Goal: Information Seeking & Learning: Learn about a topic

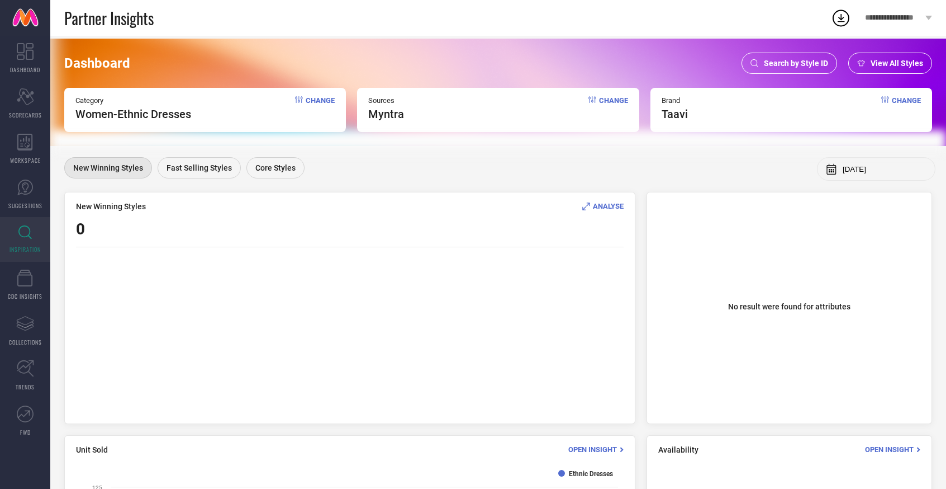
click at [311, 101] on span "Change" at bounding box center [320, 108] width 29 height 25
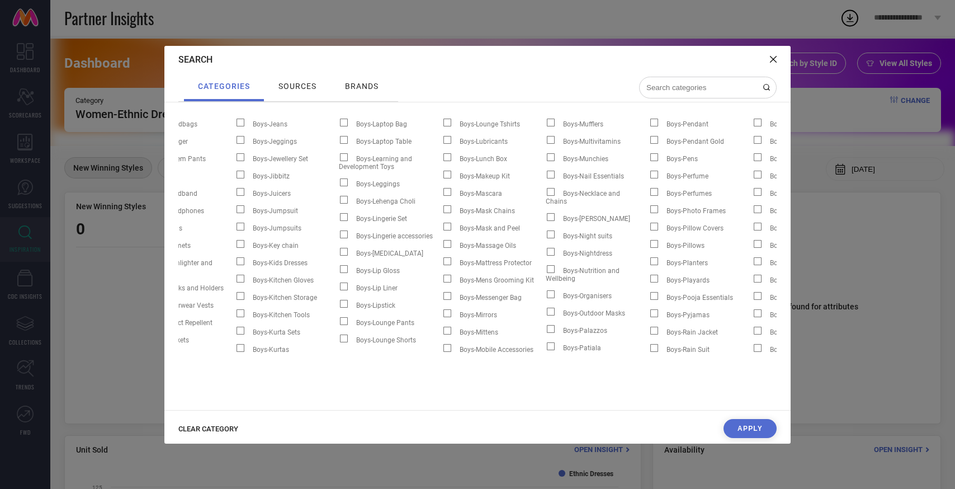
scroll to position [0, 2651]
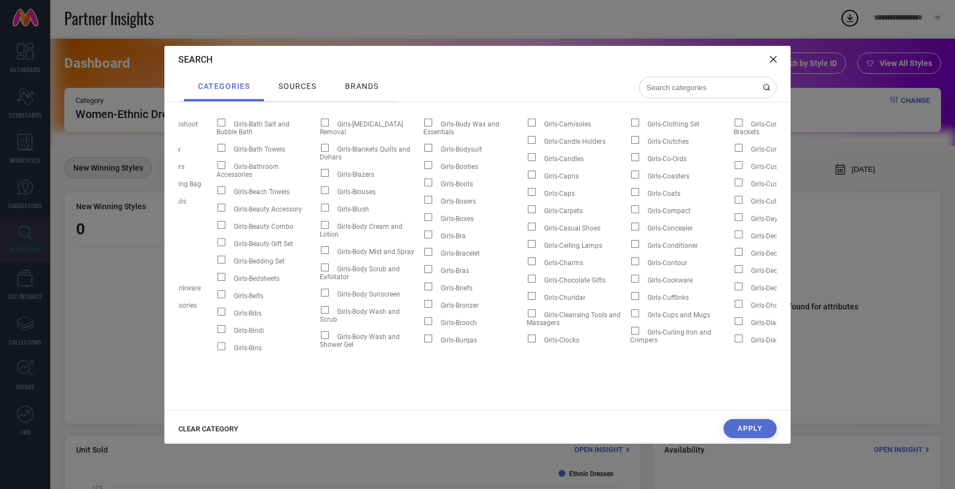
click at [283, 398] on div "B Boys-3/4 Length Pants Boys-Accessory Gift Set Boys-Action Figures and Toys Bo…" at bounding box center [477, 255] width 626 height 307
click at [684, 89] on input at bounding box center [701, 88] width 112 height 10
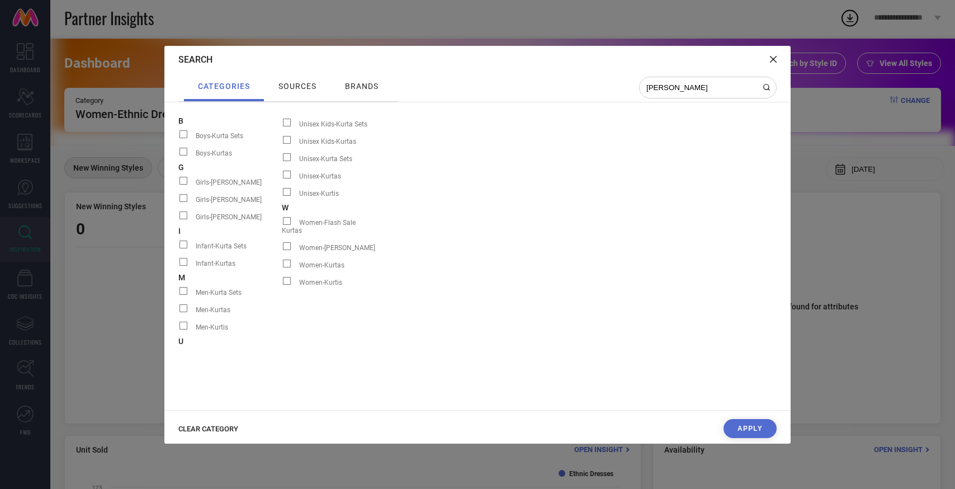
click at [288, 259] on span at bounding box center [287, 263] width 8 height 8
click at [282, 267] on input "Women-Kurtas" at bounding box center [282, 267] width 0 height 0
click at [285, 259] on span at bounding box center [287, 263] width 8 height 8
click at [282, 267] on input "Women-Kurtas" at bounding box center [282, 267] width 0 height 0
click at [285, 259] on span at bounding box center [287, 263] width 8 height 8
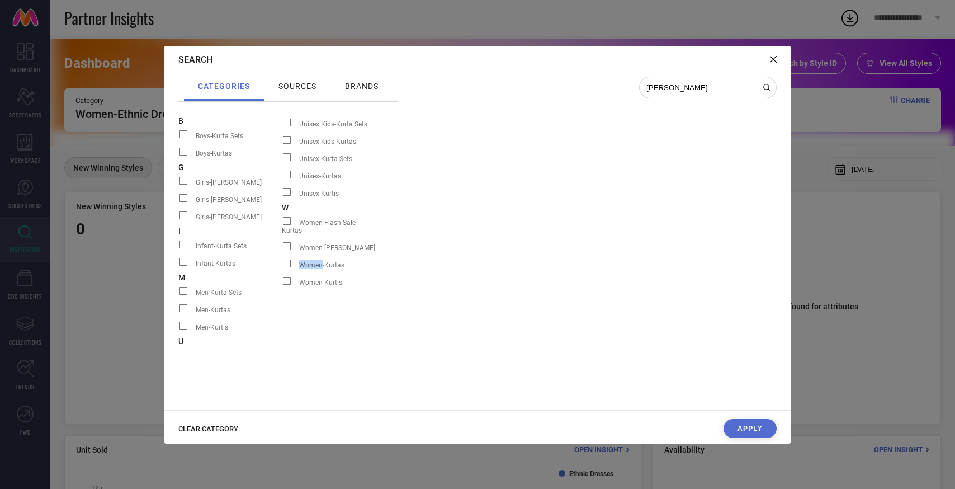
click at [282, 267] on input "Women-Kurtas" at bounding box center [282, 267] width 0 height 0
click at [288, 259] on span at bounding box center [287, 263] width 8 height 8
click at [282, 267] on input "Women-Kurtas" at bounding box center [282, 267] width 0 height 0
click at [288, 259] on span at bounding box center [287, 263] width 8 height 8
click at [282, 267] on input "Women-Kurtas" at bounding box center [282, 267] width 0 height 0
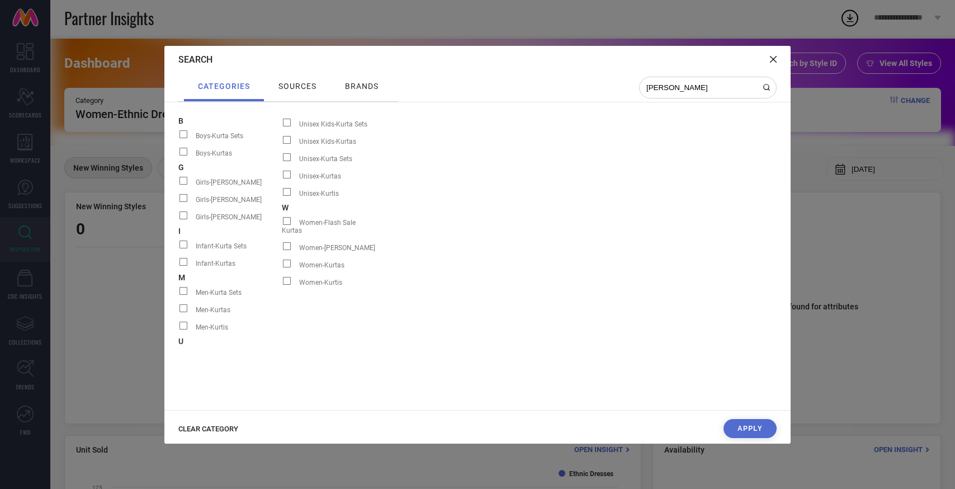
click at [288, 259] on span at bounding box center [287, 263] width 8 height 8
click at [282, 267] on input "Women-Kurtas" at bounding box center [282, 267] width 0 height 0
click at [286, 259] on span at bounding box center [287, 263] width 8 height 8
click at [282, 267] on input "Women-Kurtas" at bounding box center [282, 267] width 0 height 0
click at [287, 259] on span at bounding box center [287, 263] width 8 height 8
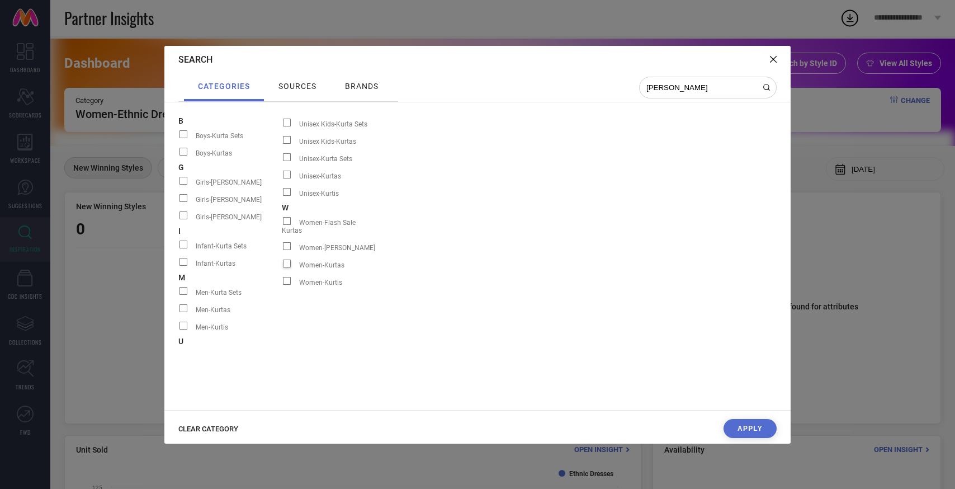
click at [282, 267] on input "Women-Kurtas" at bounding box center [282, 267] width 0 height 0
click at [287, 259] on span at bounding box center [287, 263] width 8 height 8
click at [282, 267] on input "Women-Kurtas" at bounding box center [282, 267] width 0 height 0
click at [210, 430] on span "CLEAR CATEGORY" at bounding box center [208, 428] width 60 height 8
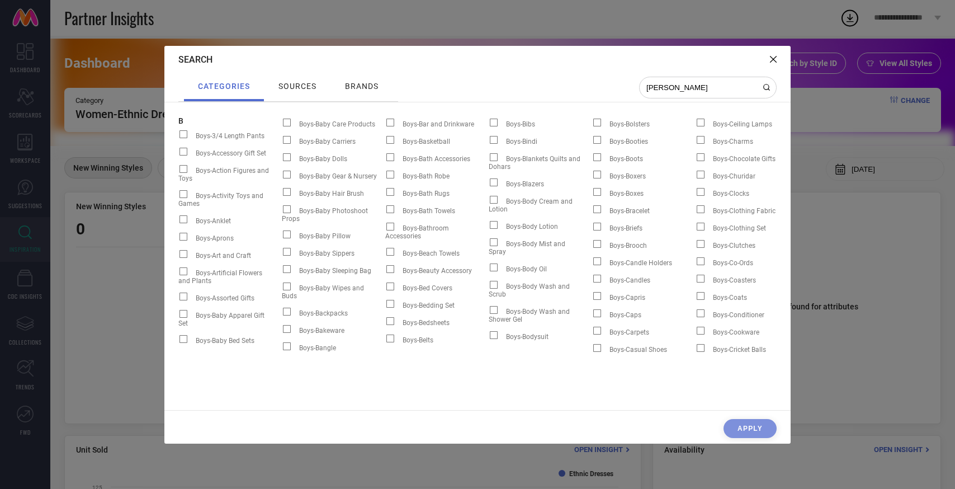
click at [671, 92] on div "kurt" at bounding box center [708, 88] width 138 height 22
click at [673, 90] on input "kurt" at bounding box center [701, 88] width 112 height 10
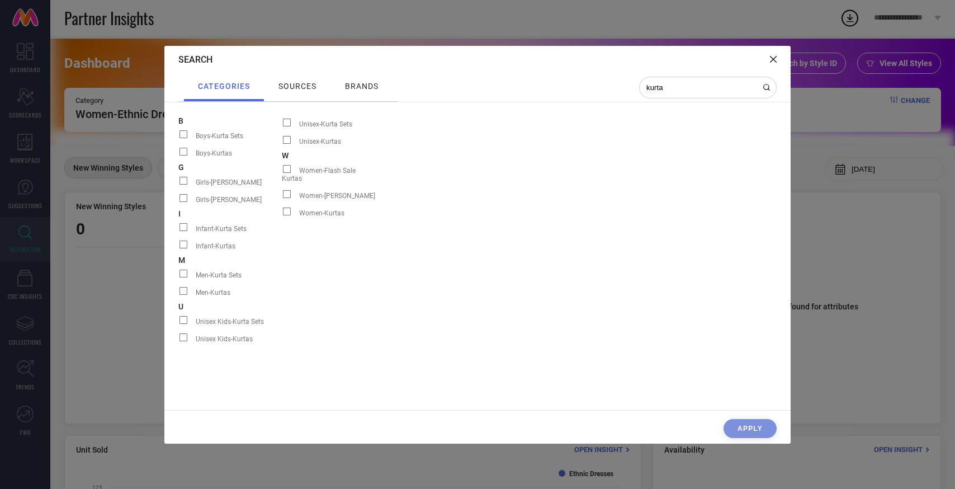
type input "kurta"
click at [287, 207] on span at bounding box center [287, 211] width 8 height 8
click at [282, 215] on input "Women-Kurtas" at bounding box center [282, 215] width 0 height 0
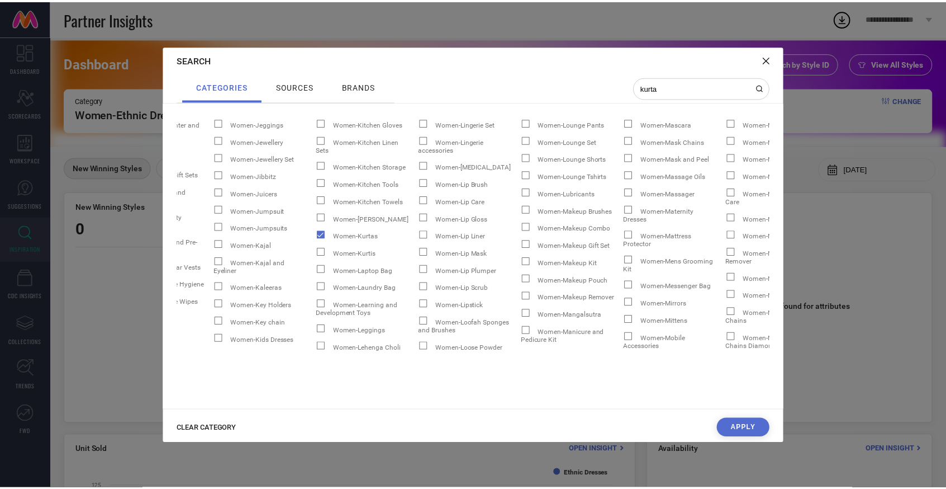
scroll to position [0, 21971]
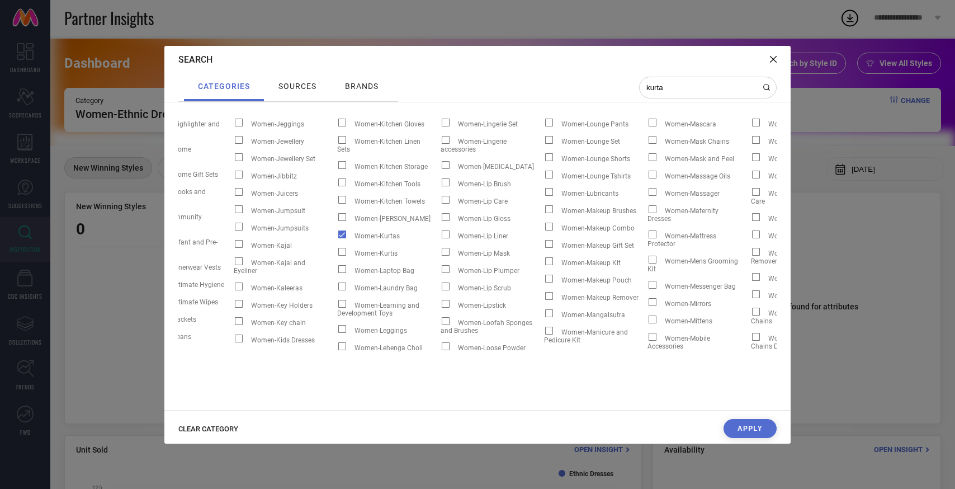
click at [748, 426] on button "Apply" at bounding box center [749, 428] width 53 height 19
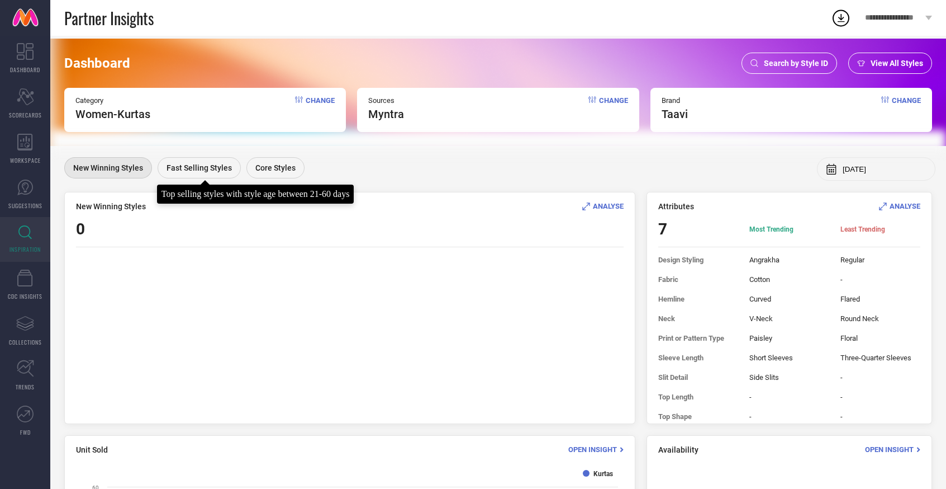
click at [207, 161] on div "Fast Selling Styles" at bounding box center [199, 167] width 83 height 21
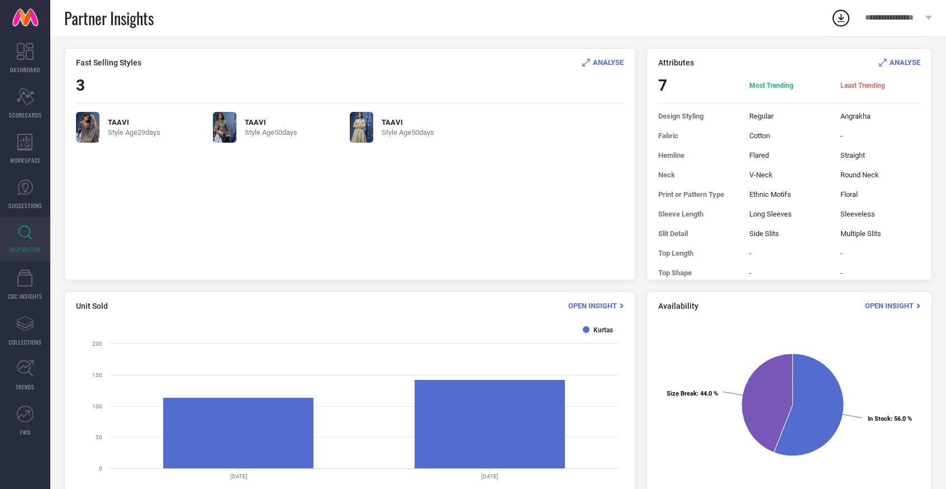
scroll to position [0, 0]
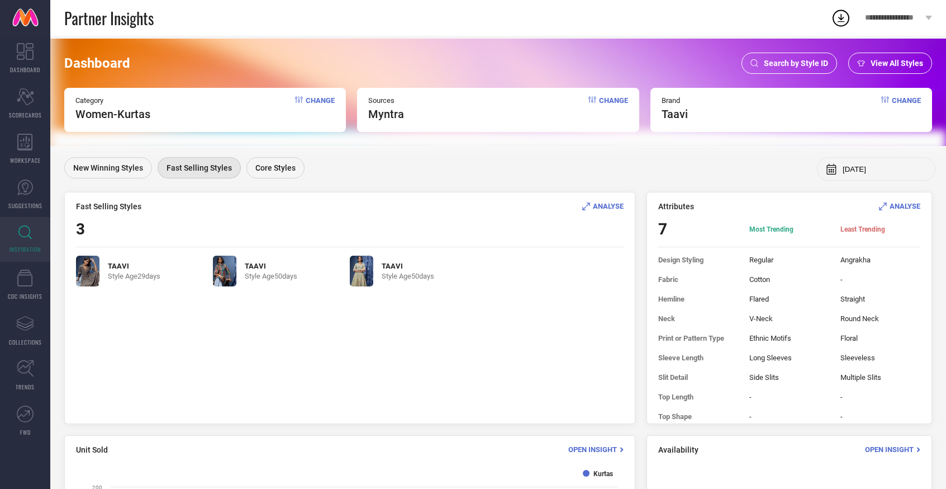
click at [88, 277] on img at bounding box center [87, 270] width 23 height 31
click at [222, 273] on img at bounding box center [224, 270] width 23 height 31
click at [364, 271] on img at bounding box center [361, 270] width 23 height 31
click at [362, 273] on img at bounding box center [361, 270] width 23 height 31
click at [600, 204] on span "ANALYSE" at bounding box center [608, 206] width 31 height 8
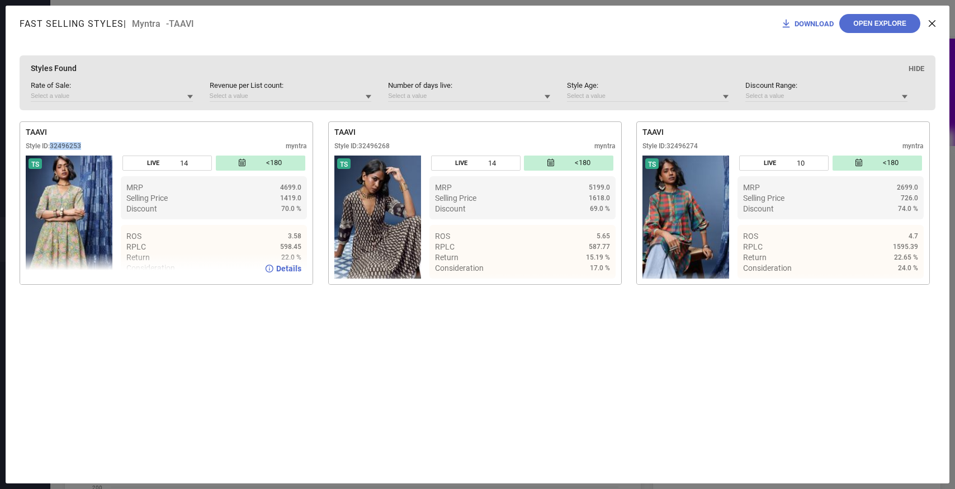
drag, startPoint x: 53, startPoint y: 145, endPoint x: 113, endPoint y: 147, distance: 60.4
click at [113, 147] on div "Style ID: 32496253 myntra" at bounding box center [166, 148] width 281 height 13
copy div "32496253"
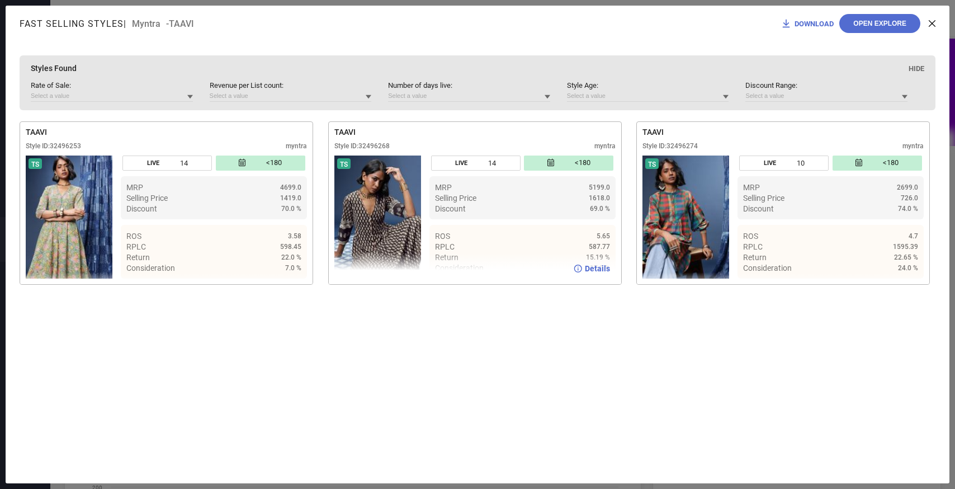
click at [357, 147] on div "Style ID: 32496268" at bounding box center [361, 146] width 55 height 8
drag, startPoint x: 370, startPoint y: 150, endPoint x: 410, endPoint y: 152, distance: 40.3
click at [408, 151] on div "Style ID: 32496268 myntra" at bounding box center [474, 148] width 281 height 13
click at [410, 151] on div "Style ID: 32496268 myntra" at bounding box center [474, 148] width 281 height 13
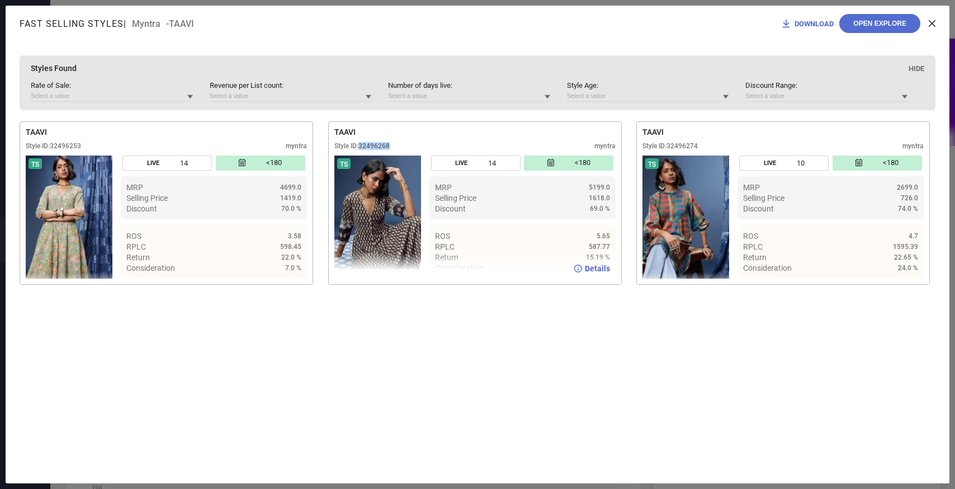
drag, startPoint x: 356, startPoint y: 148, endPoint x: 385, endPoint y: 145, distance: 28.6
click at [385, 145] on div "Style ID: 32496268" at bounding box center [361, 146] width 55 height 8
copy div "32496268"
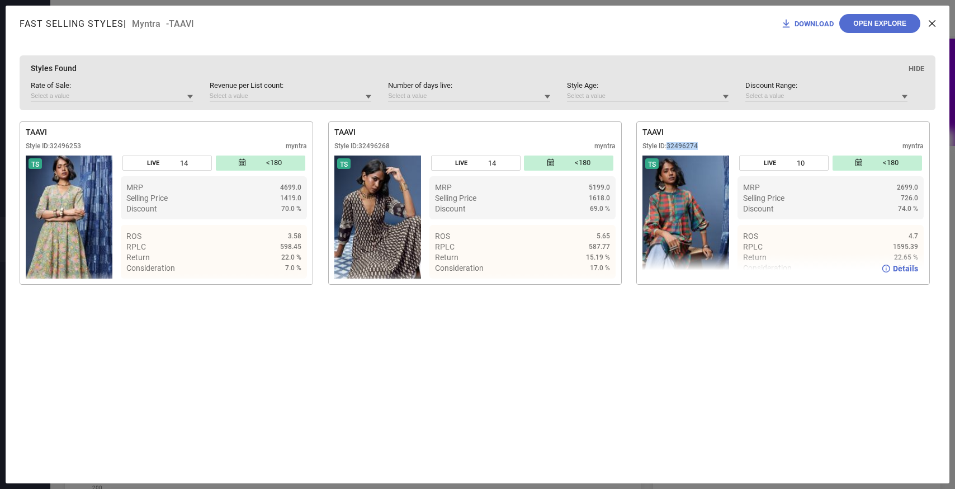
drag, startPoint x: 661, startPoint y: 145, endPoint x: 710, endPoint y: 146, distance: 49.2
click at [710, 146] on div "Style ID: 32496274 myntra" at bounding box center [782, 148] width 281 height 13
copy div "32496274"
click at [928, 26] on icon at bounding box center [931, 23] width 7 height 7
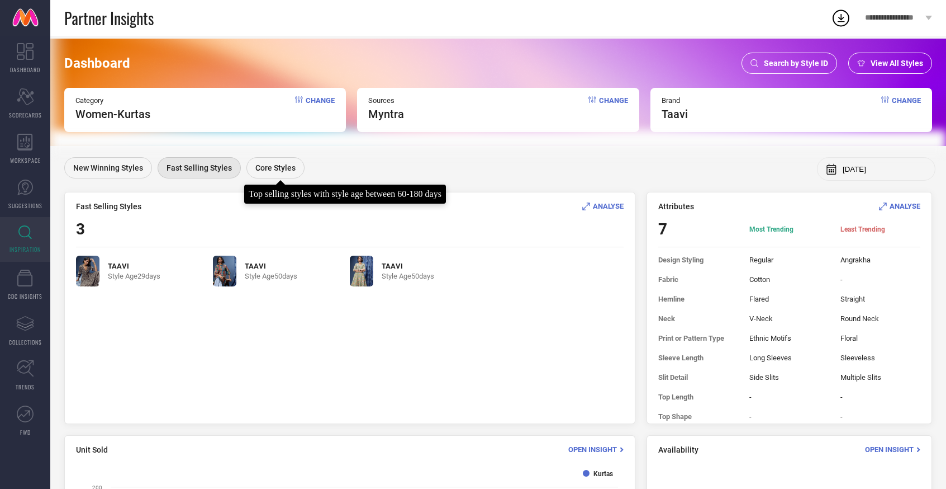
click at [283, 163] on span "Core Styles" at bounding box center [275, 167] width 40 height 9
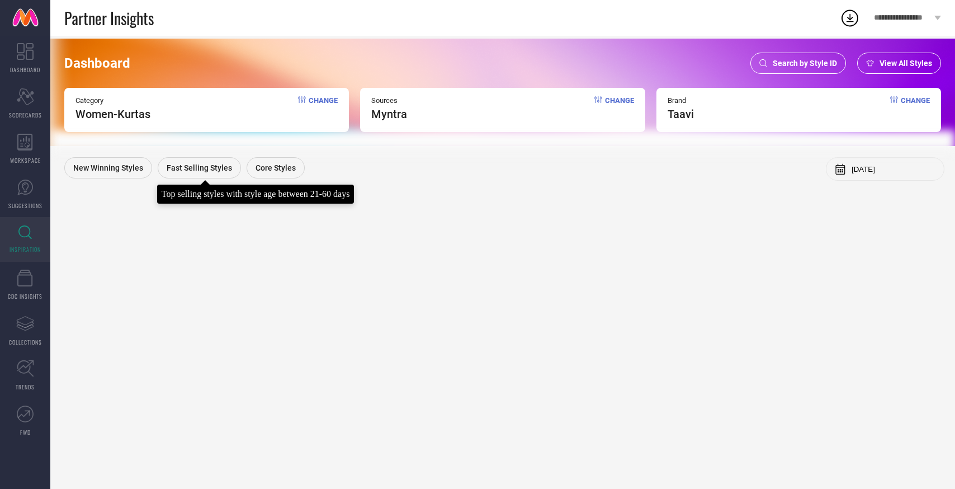
click at [209, 167] on span "Fast Selling Styles" at bounding box center [199, 167] width 65 height 9
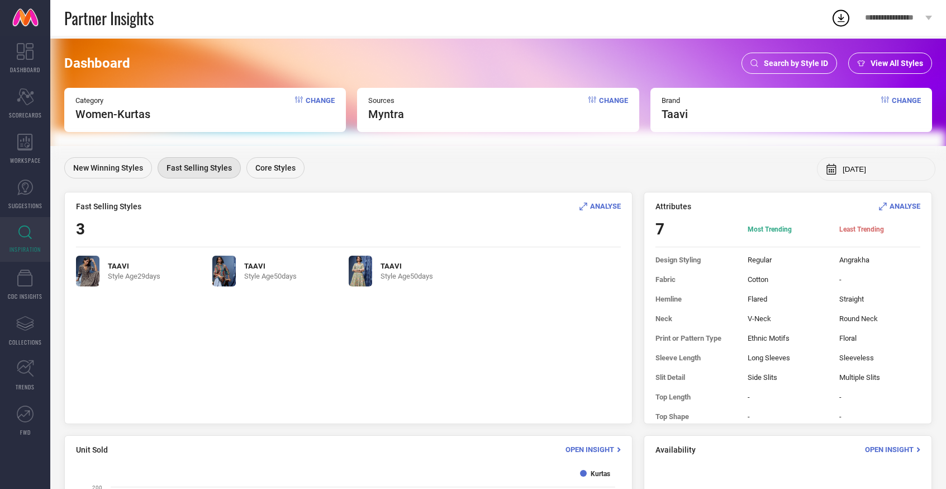
click at [393, 101] on span "Sources" at bounding box center [386, 100] width 36 height 8
click at [604, 98] on span "Change" at bounding box center [613, 108] width 29 height 25
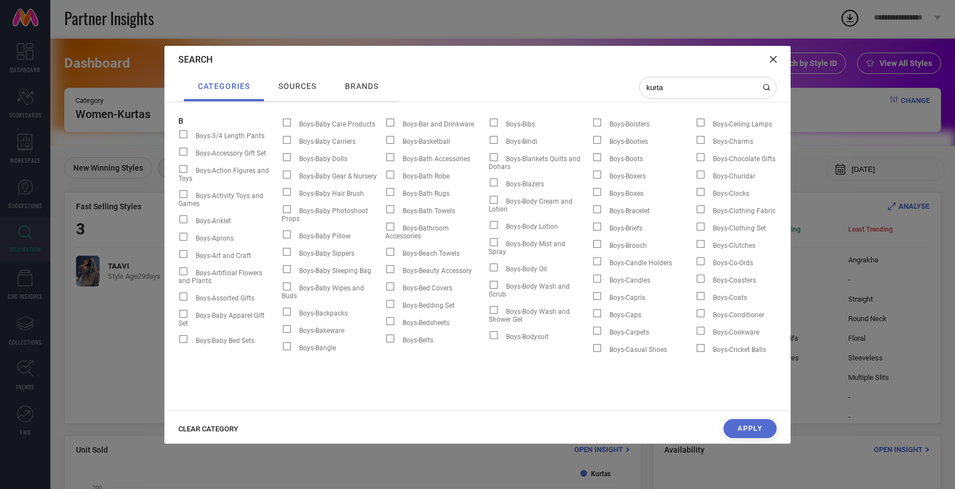
click at [301, 91] on div "sources" at bounding box center [298, 86] width 44 height 15
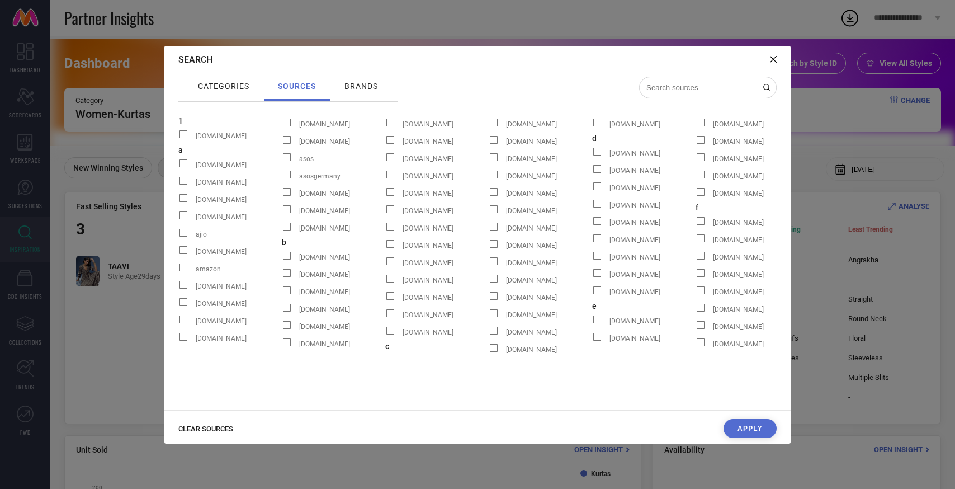
click at [362, 90] on span "brands" at bounding box center [361, 86] width 34 height 9
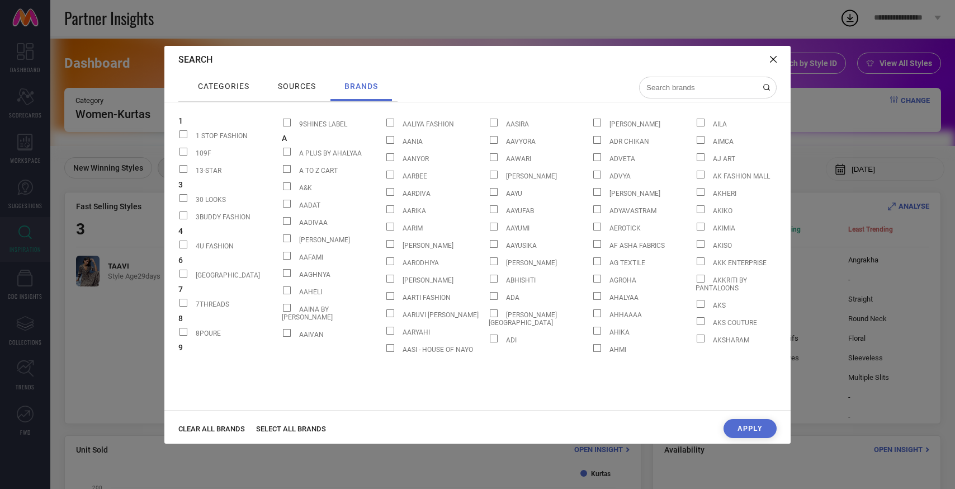
click at [767, 58] on div "Search" at bounding box center [477, 59] width 626 height 27
click at [772, 59] on icon at bounding box center [773, 59] width 7 height 7
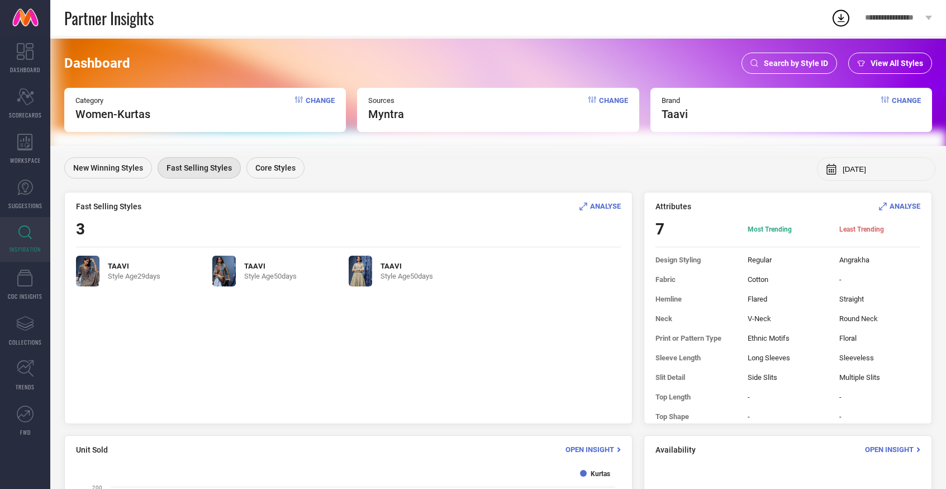
click at [892, 68] on div "View All Styles" at bounding box center [891, 63] width 84 height 21
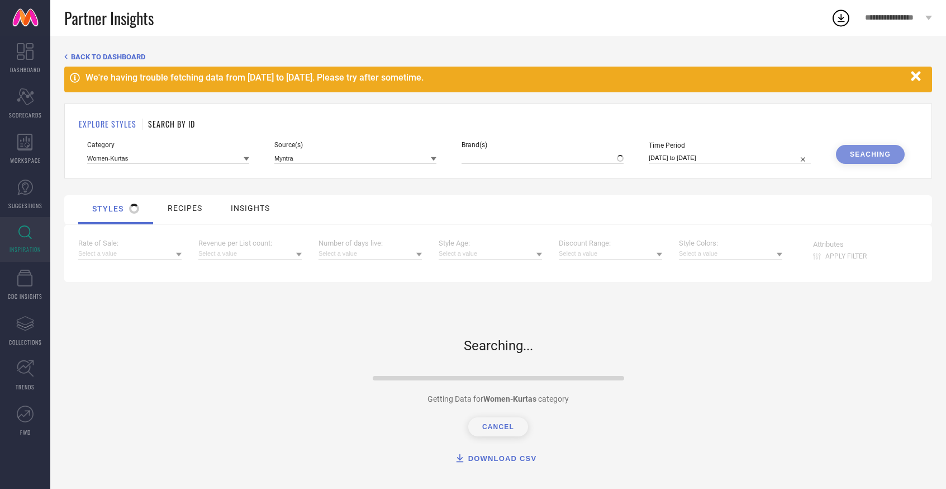
type input "TAAVI"
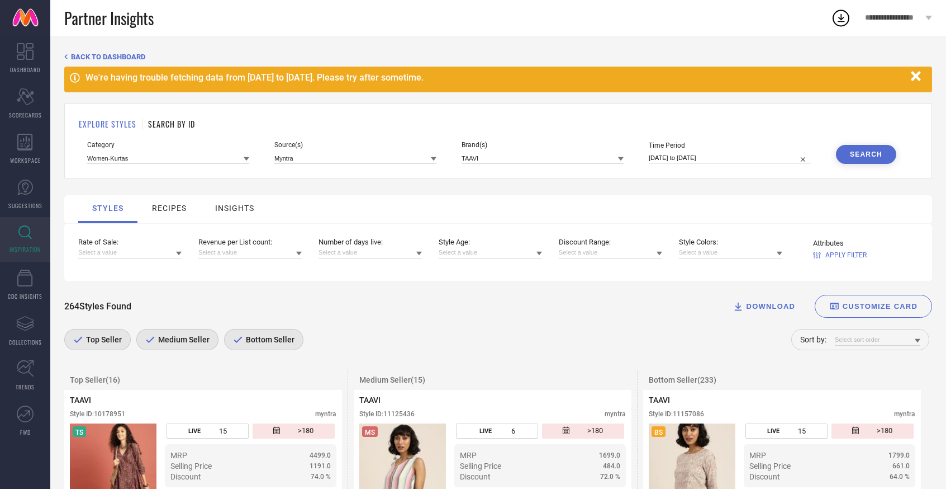
click at [920, 343] on icon at bounding box center [918, 341] width 6 height 6
click at [659, 309] on div "264 Styles Found DOWNLOAD CUSTOMIZE CARD" at bounding box center [498, 306] width 868 height 23
click at [713, 157] on input "30-08-2025 to 14-09-2025" at bounding box center [730, 158] width 162 height 12
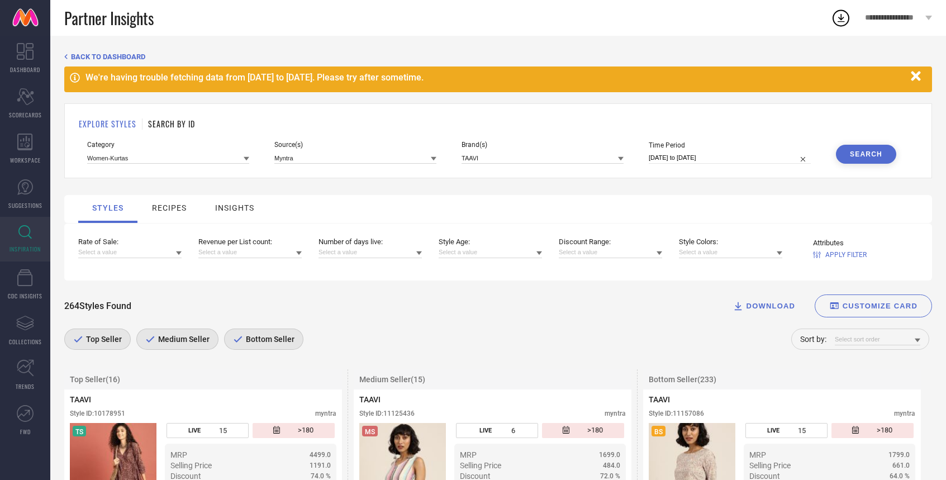
select select "7"
select select "2025"
select select "8"
select select "2025"
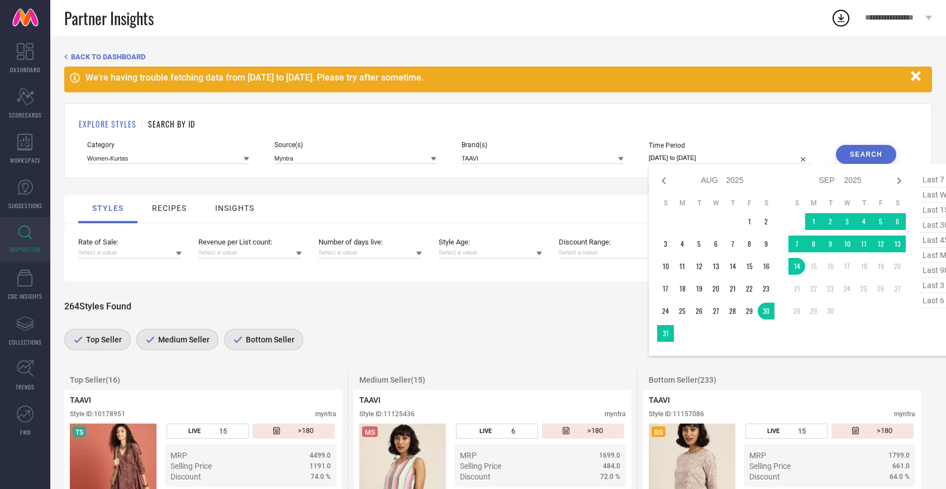
click at [580, 295] on div "264 Styles Found DOWNLOAD CUSTOMIZE CARD Top Seller Medium Seller Bottom Seller…" at bounding box center [498, 320] width 868 height 78
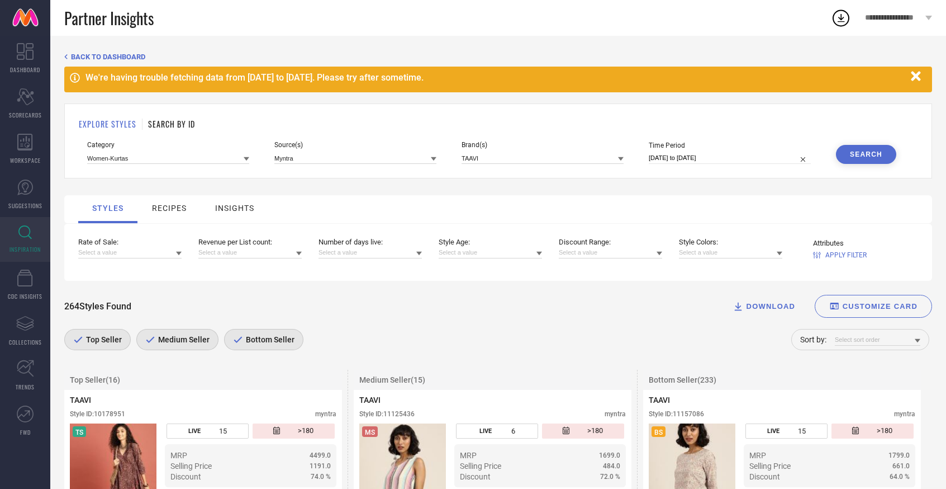
click at [722, 158] on input "30-08-2025 to 14-09-2025" at bounding box center [730, 158] width 162 height 12
select select "7"
select select "2025"
select select "8"
select select "2025"
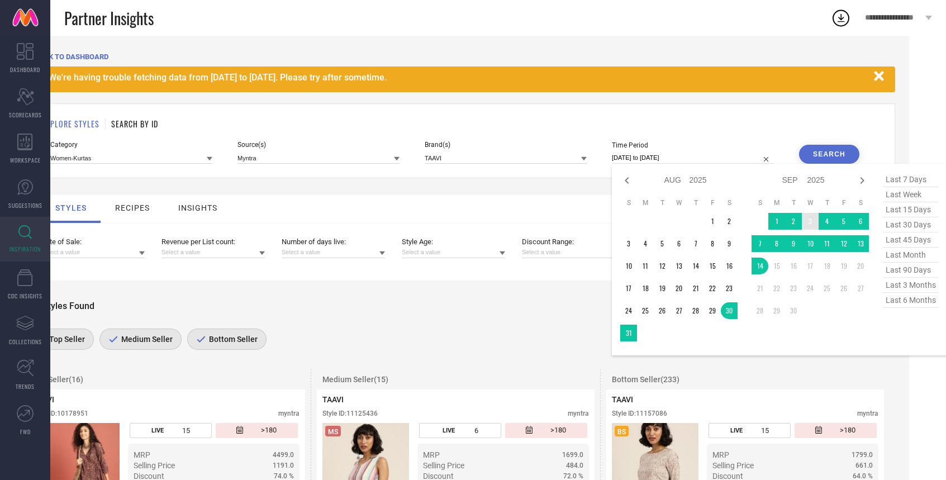
scroll to position [0, 37]
click at [900, 238] on span "last 45 days" at bounding box center [911, 240] width 56 height 15
type input "01-08-2025 to 14-09-2025"
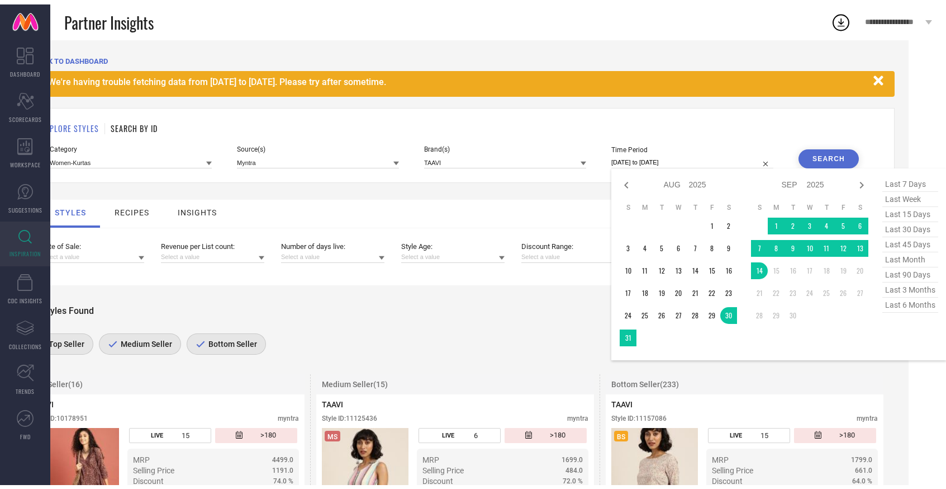
scroll to position [0, 0]
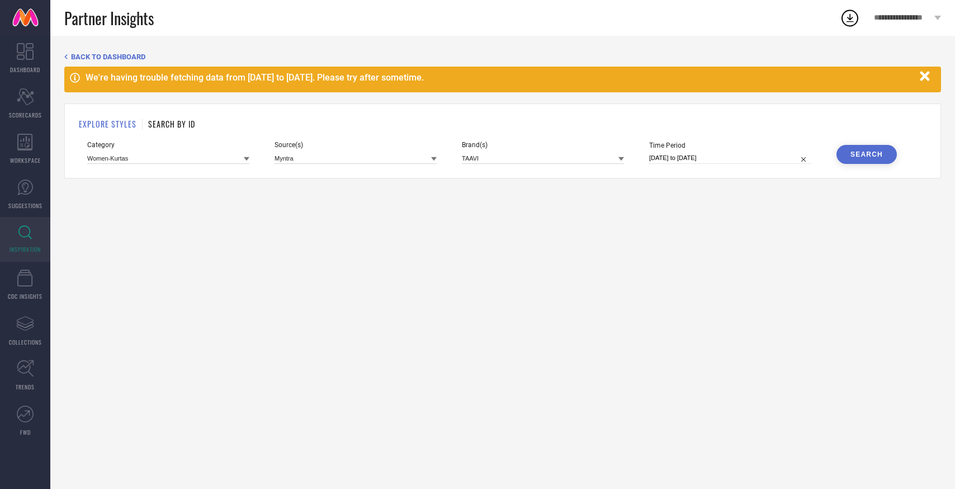
click at [874, 152] on div "Search" at bounding box center [866, 154] width 32 height 8
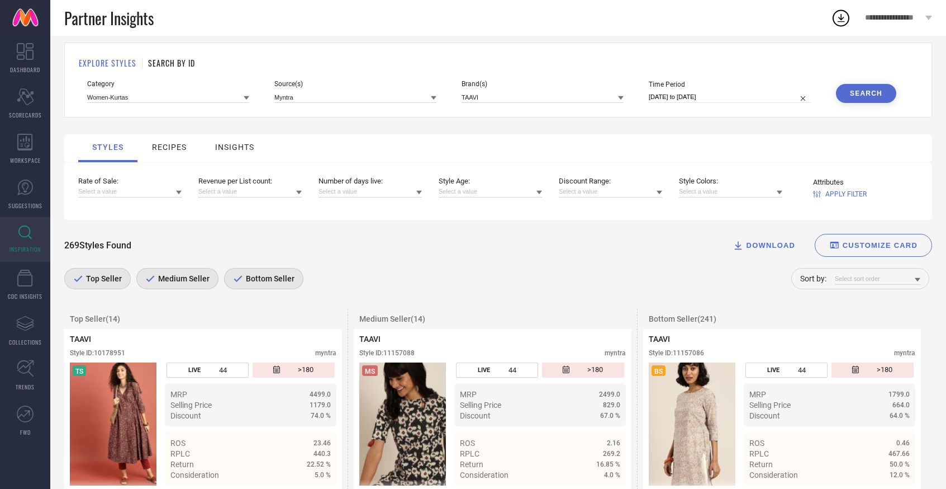
scroll to position [205, 0]
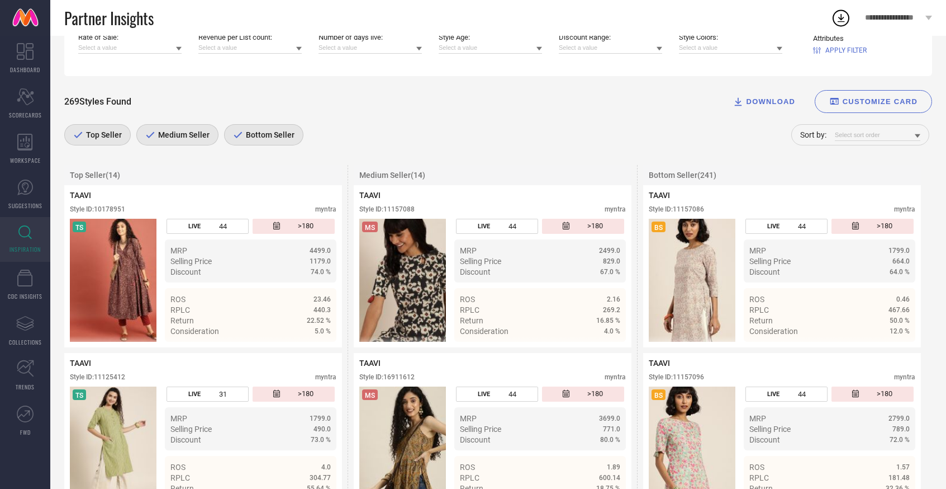
click at [180, 142] on div "Medium Seller" at bounding box center [177, 134] width 82 height 21
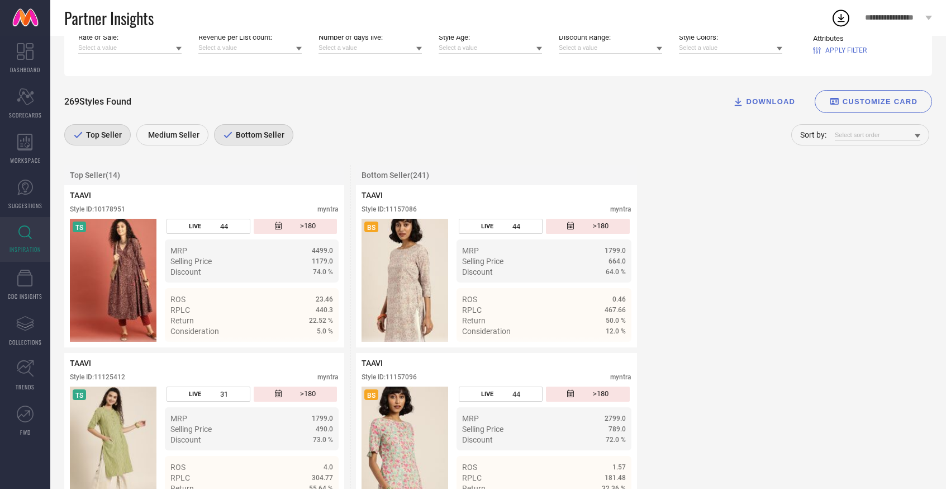
click at [190, 142] on div "Medium Seller" at bounding box center [172, 134] width 72 height 21
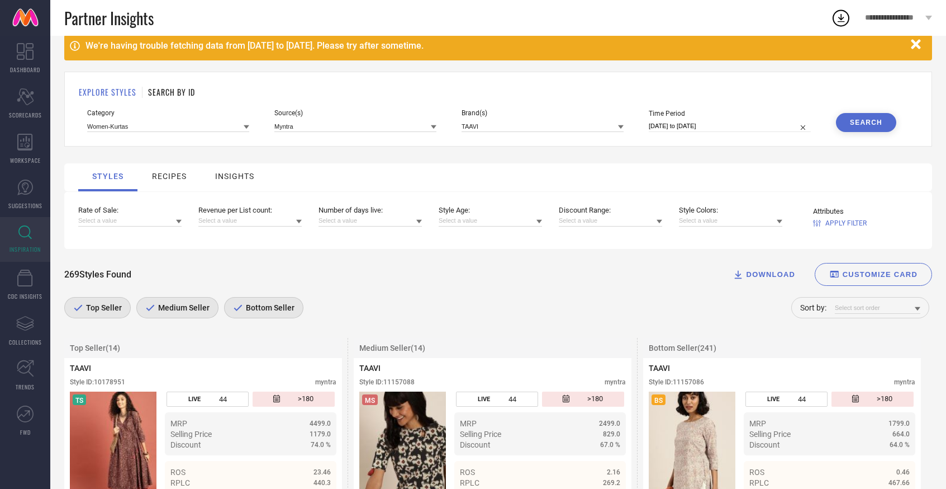
scroll to position [86, 0]
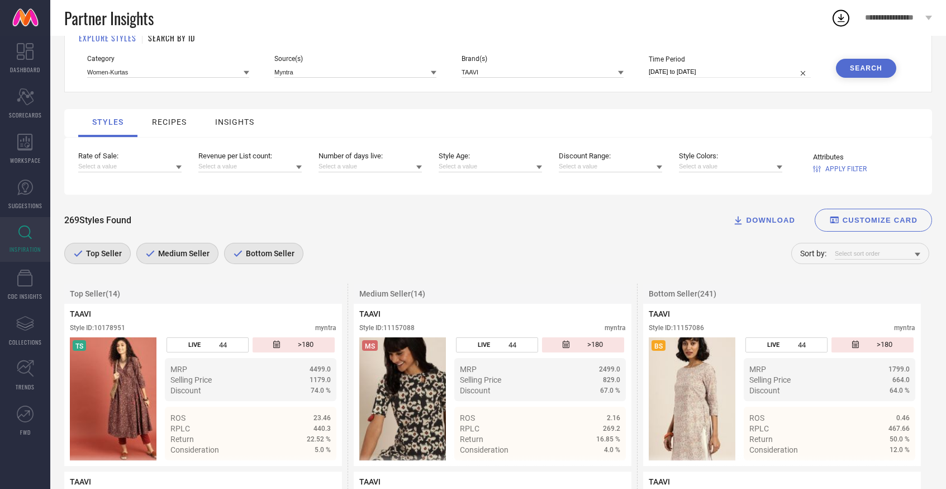
click at [278, 258] on span "Bottom Seller" at bounding box center [268, 253] width 51 height 9
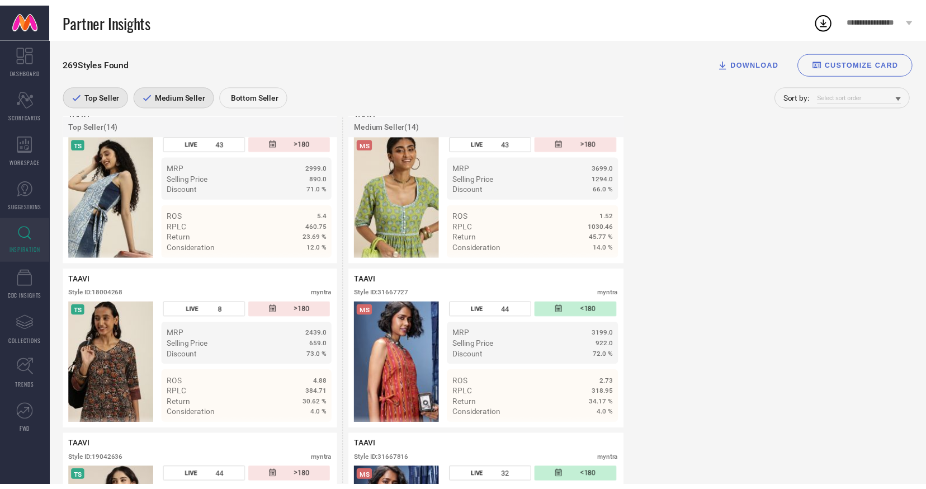
scroll to position [624, 0]
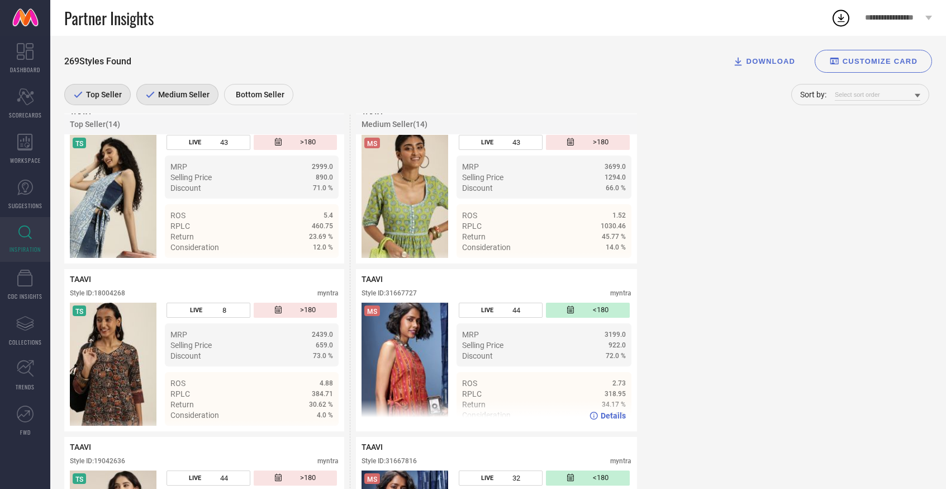
click at [388, 296] on div "Style ID: 31667727" at bounding box center [389, 293] width 55 height 8
drag, startPoint x: 388, startPoint y: 296, endPoint x: 430, endPoint y: 296, distance: 42.5
click at [421, 296] on div "Style ID: 31667727 myntra" at bounding box center [496, 295] width 269 height 13
click at [430, 296] on div "Style ID: 31667727 myntra" at bounding box center [496, 295] width 269 height 13
drag, startPoint x: 389, startPoint y: 293, endPoint x: 415, endPoint y: 296, distance: 25.9
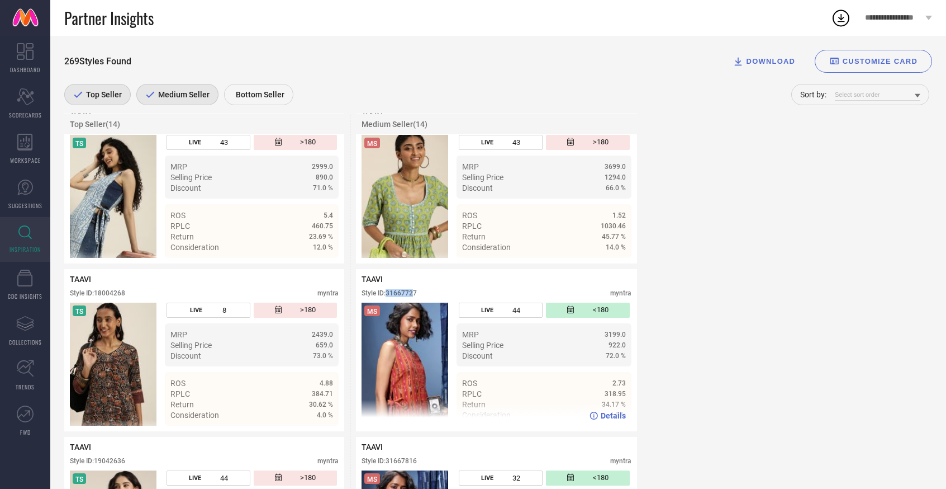
click at [415, 296] on div "Style ID: 31667727" at bounding box center [389, 293] width 55 height 8
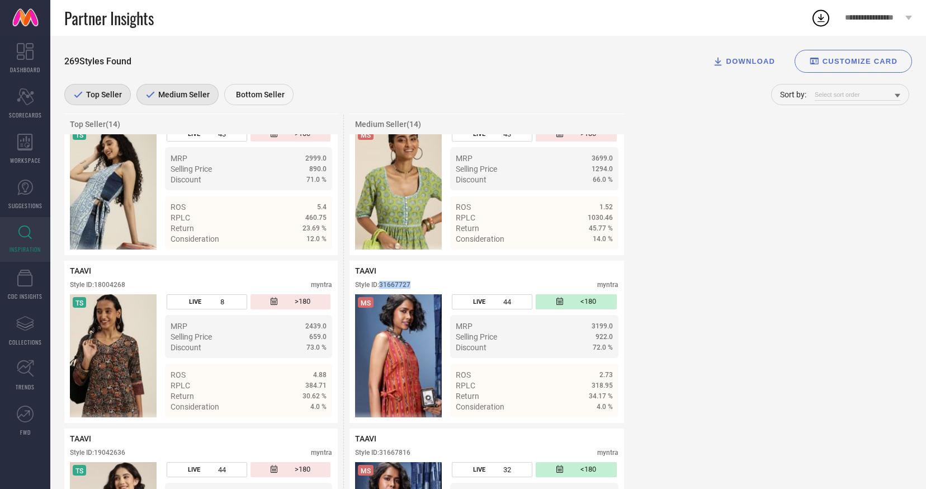
scroll to position [644, 0]
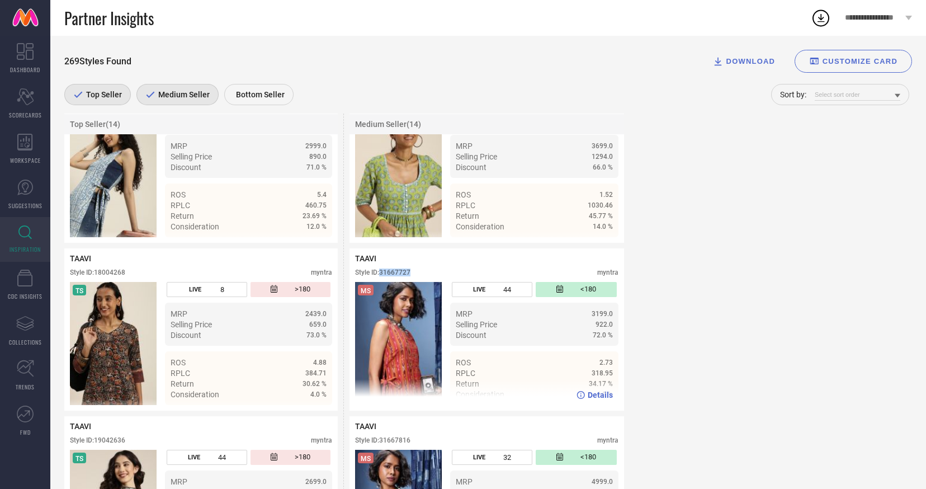
click at [596, 399] on span "Details" at bounding box center [599, 394] width 25 height 9
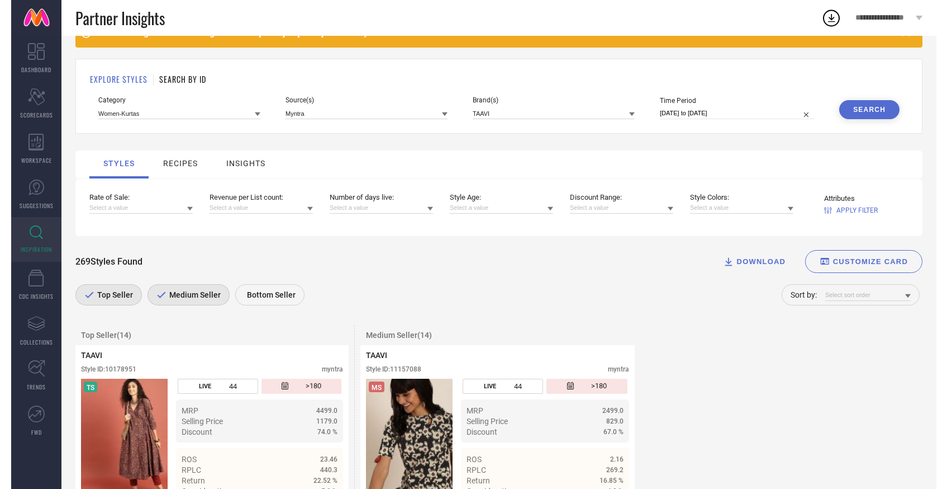
scroll to position [0, 0]
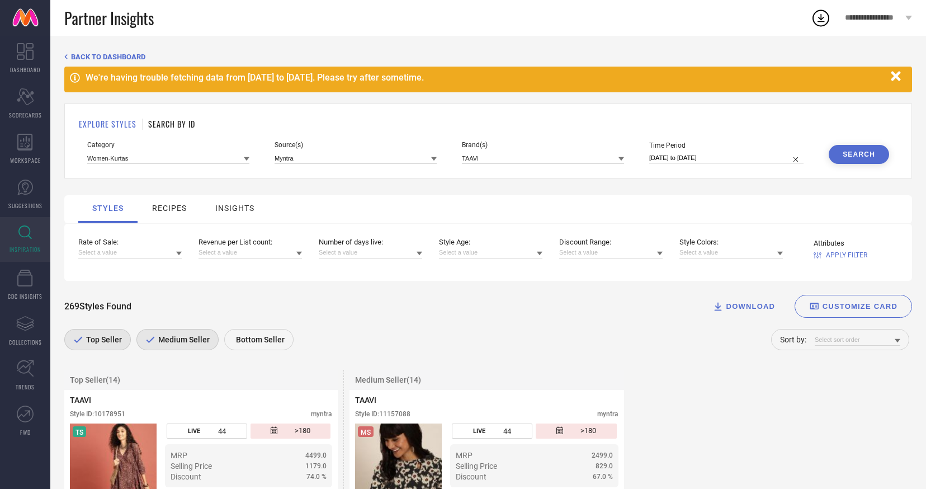
click at [99, 58] on span "BACK TO DASHBOARD" at bounding box center [108, 57] width 74 height 8
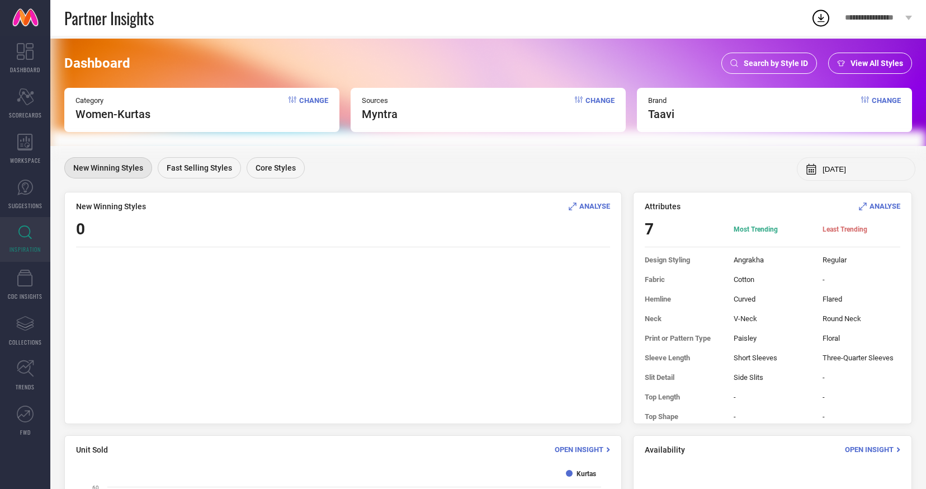
click at [770, 63] on span "Search by Style ID" at bounding box center [775, 63] width 64 height 9
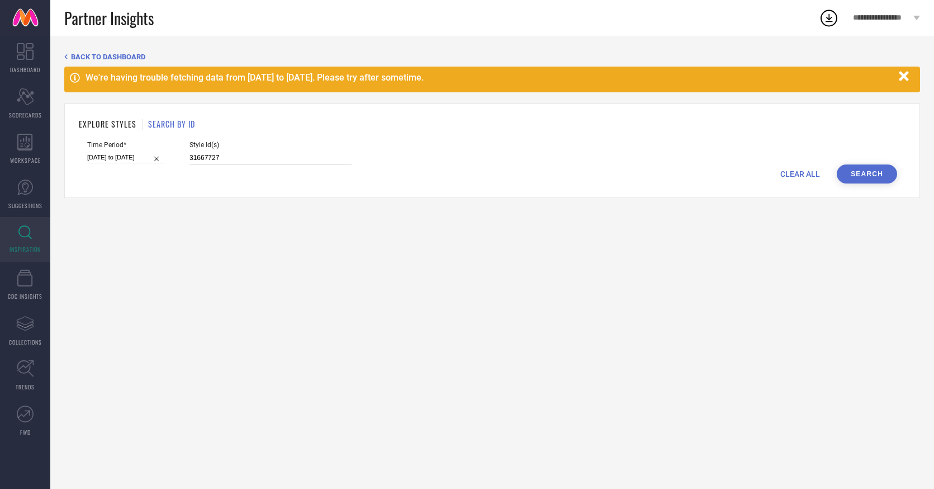
drag, startPoint x: 203, startPoint y: 158, endPoint x: 148, endPoint y: 152, distance: 55.6
click at [148, 152] on div "Time Period* 01-08-2025 to 31-08-2025 Style Id(s) 31667727" at bounding box center [492, 152] width 810 height 23
paste input "828"
type input "31667828"
click at [874, 169] on button "Search" at bounding box center [867, 173] width 60 height 19
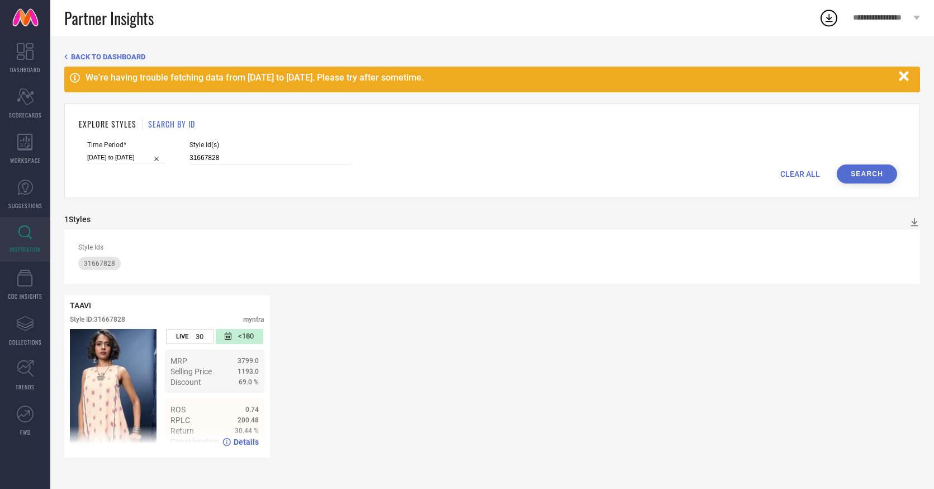
click at [239, 441] on span "Details" at bounding box center [246, 441] width 25 height 9
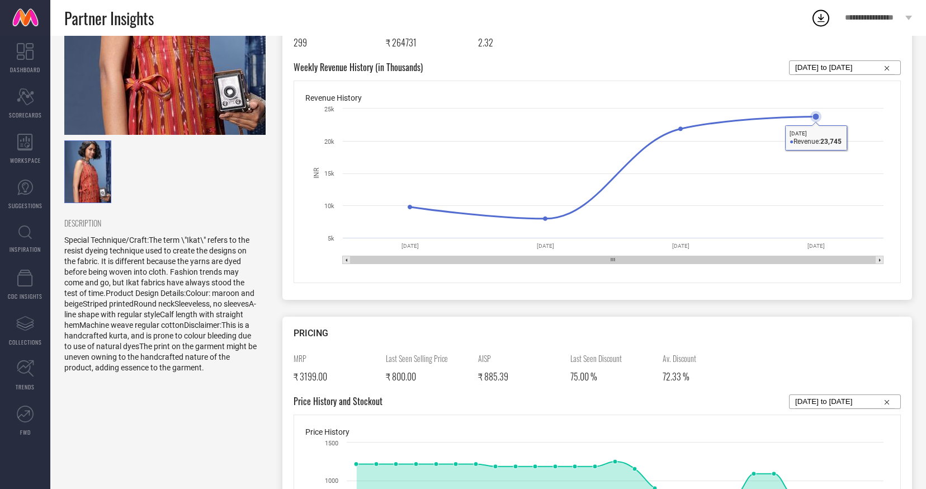
scroll to position [182, 0]
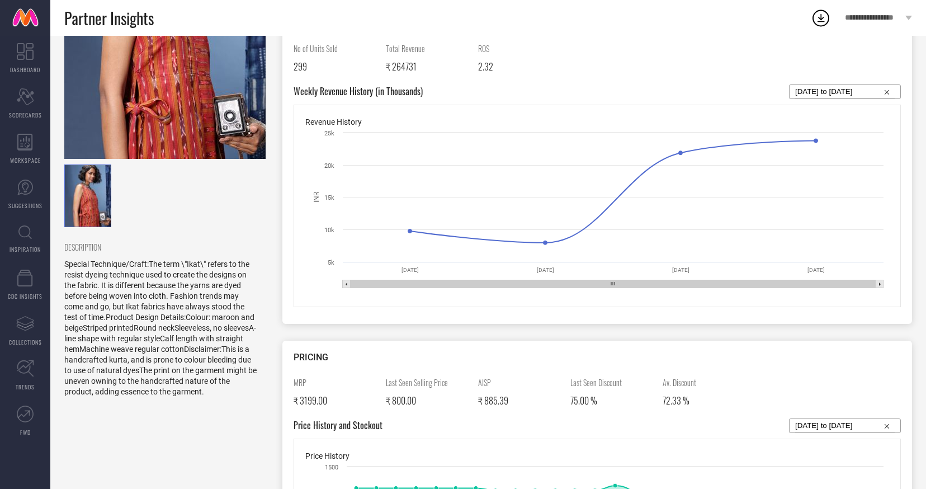
click at [841, 88] on input "[DATE] to [DATE]" at bounding box center [844, 91] width 99 height 13
select select "7"
select select "2025"
select select "8"
select select "2025"
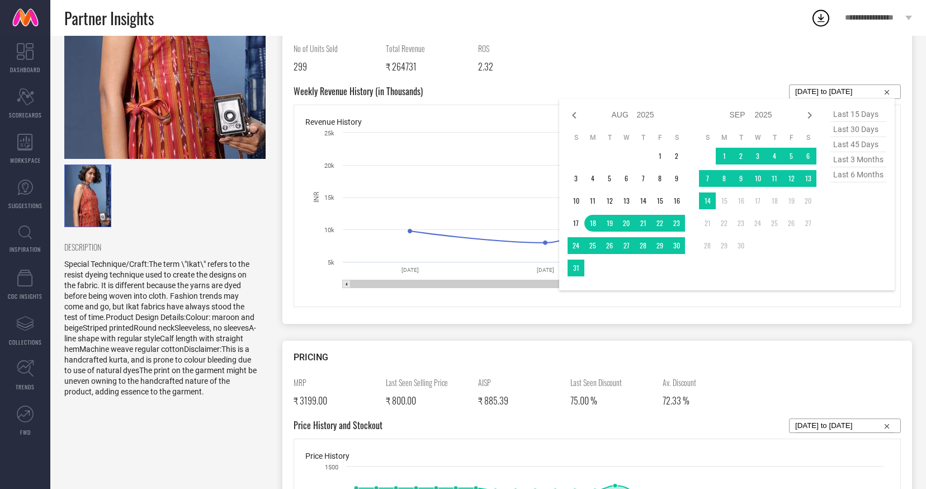
click at [850, 173] on span "last 6 months" at bounding box center [858, 174] width 56 height 15
type input "[DATE] to [DATE]"
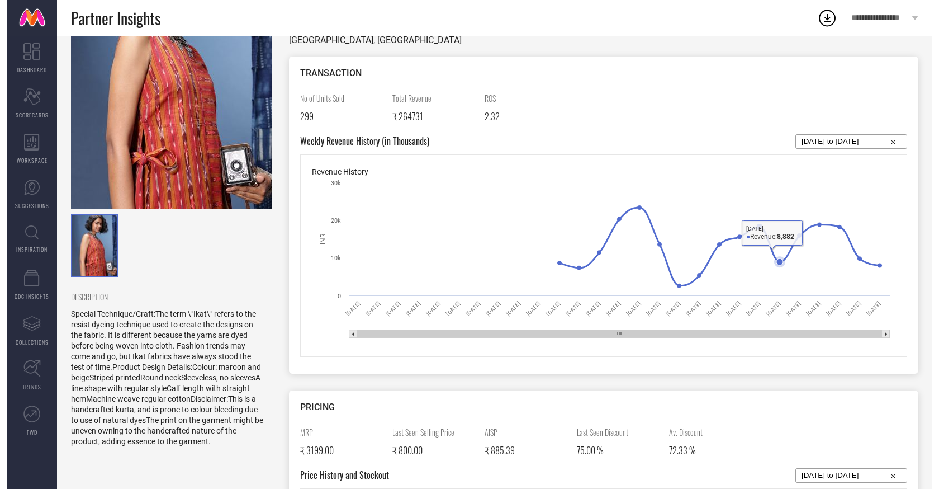
scroll to position [0, 0]
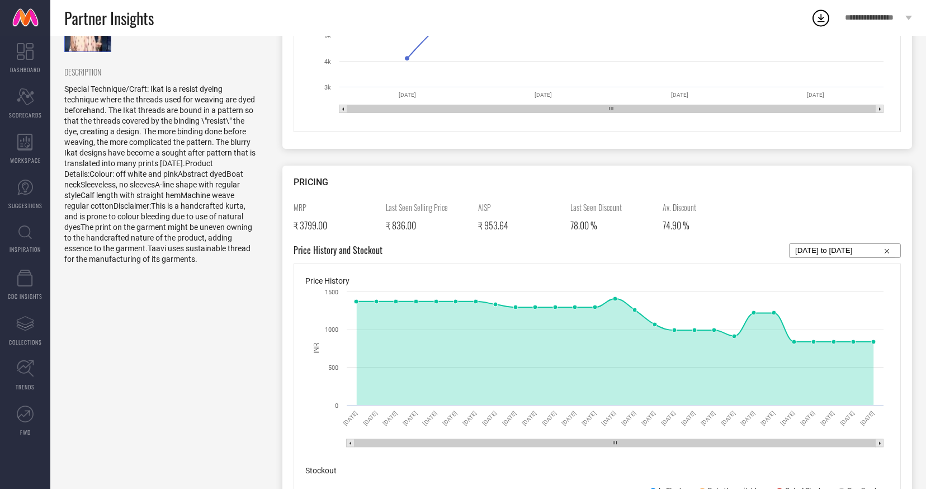
scroll to position [102, 0]
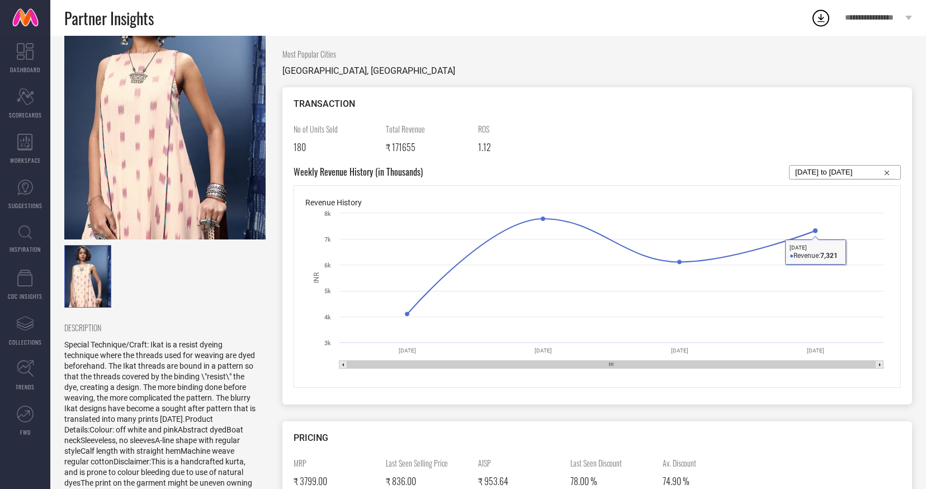
click at [857, 166] on input "[DATE] to [DATE]" at bounding box center [844, 171] width 99 height 13
select select "7"
select select "2025"
select select "8"
select select "2025"
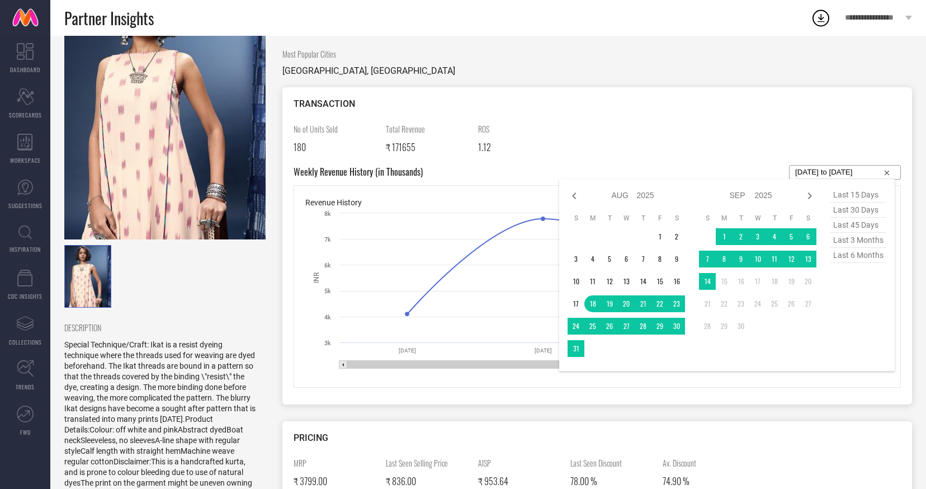
click at [869, 241] on span "last 3 months" at bounding box center [858, 240] width 56 height 15
type input "01-06-2025 to 31-08-2025"
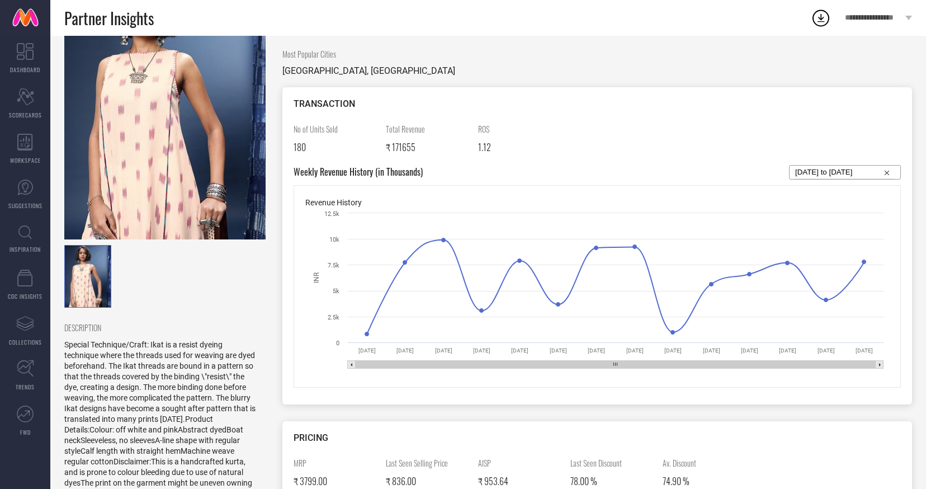
click at [808, 172] on input "01-06-2025 to 31-08-2025" at bounding box center [844, 171] width 99 height 13
select select "5"
select select "2025"
select select "6"
select select "2025"
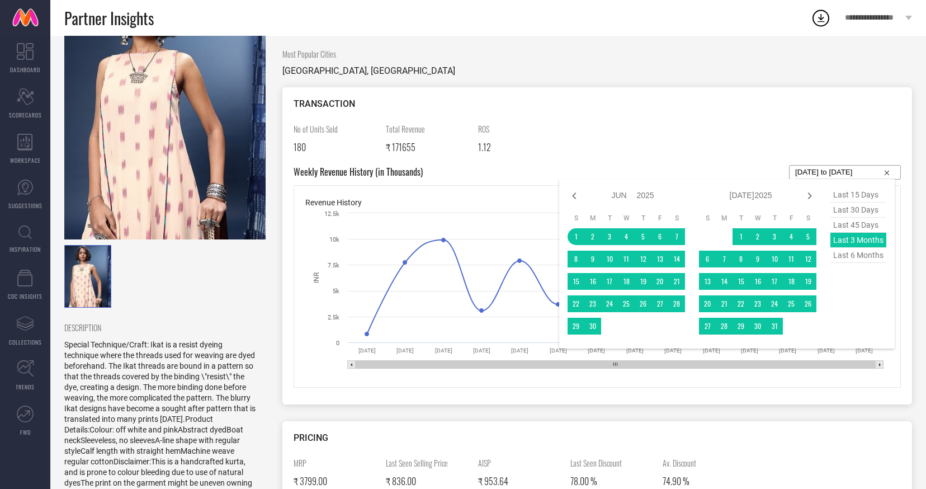
click at [856, 251] on span "last 6 months" at bounding box center [858, 255] width 56 height 15
type input "[DATE] to [DATE]"
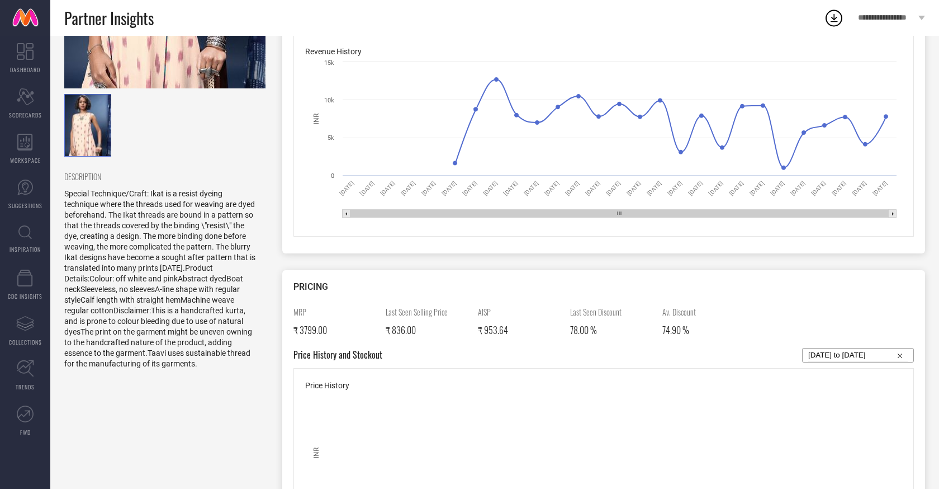
scroll to position [0, 0]
